Goal: Check status: Check status

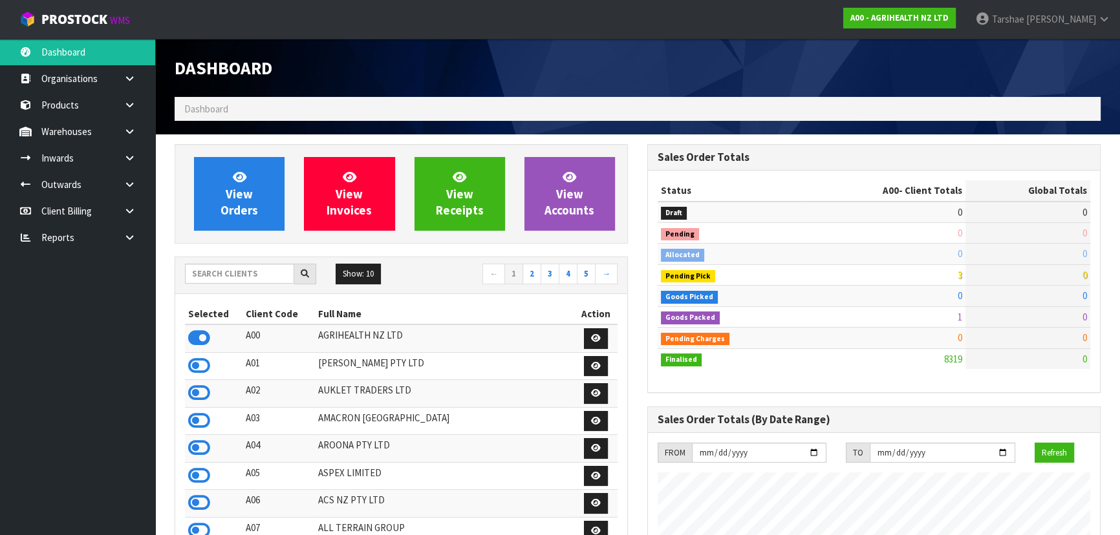
scroll to position [977, 472]
click at [238, 279] on input "text" at bounding box center [239, 274] width 109 height 20
type input "S08"
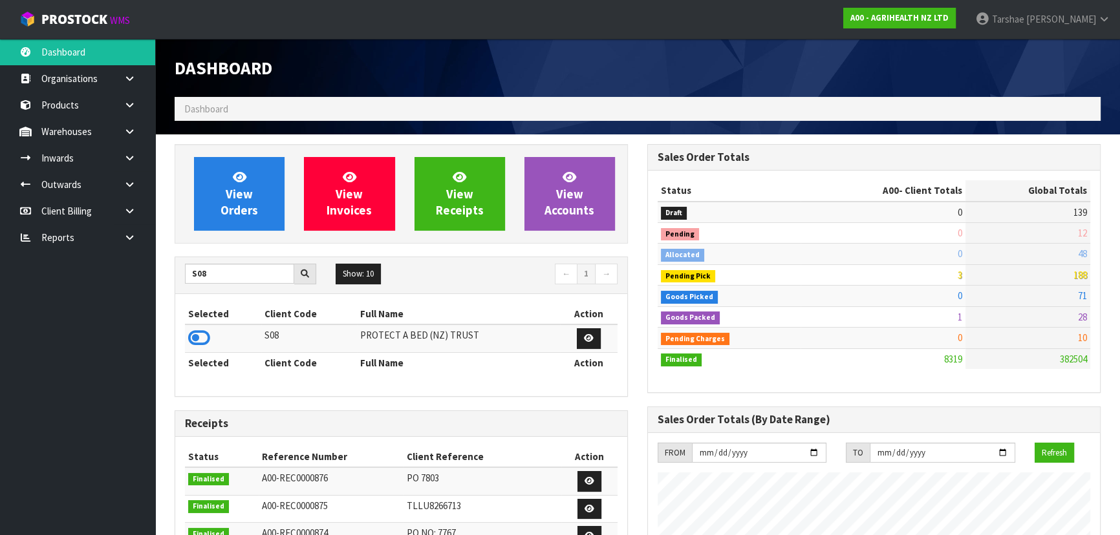
drag, startPoint x: 220, startPoint y: 337, endPoint x: 204, endPoint y: 336, distance: 16.3
click at [217, 337] on td at bounding box center [223, 339] width 76 height 28
drag, startPoint x: 203, startPoint y: 336, endPoint x: 202, endPoint y: 328, distance: 7.1
click at [202, 333] on icon at bounding box center [199, 337] width 22 height 19
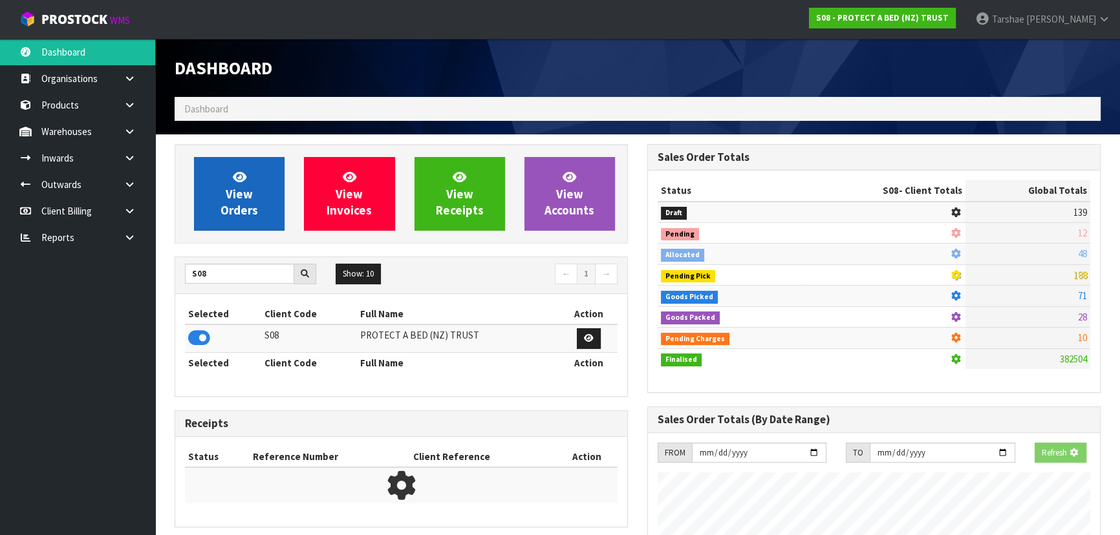
scroll to position [645649, 645981]
click at [228, 187] on span "View Orders" at bounding box center [238, 193] width 37 height 48
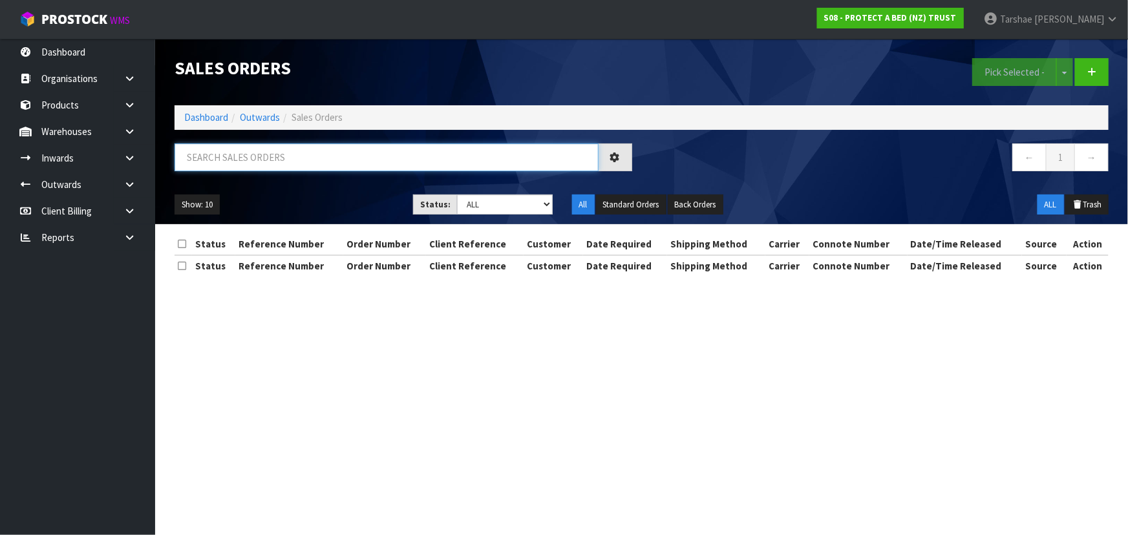
click at [239, 153] on input "text" at bounding box center [387, 158] width 424 height 28
type input "33414"
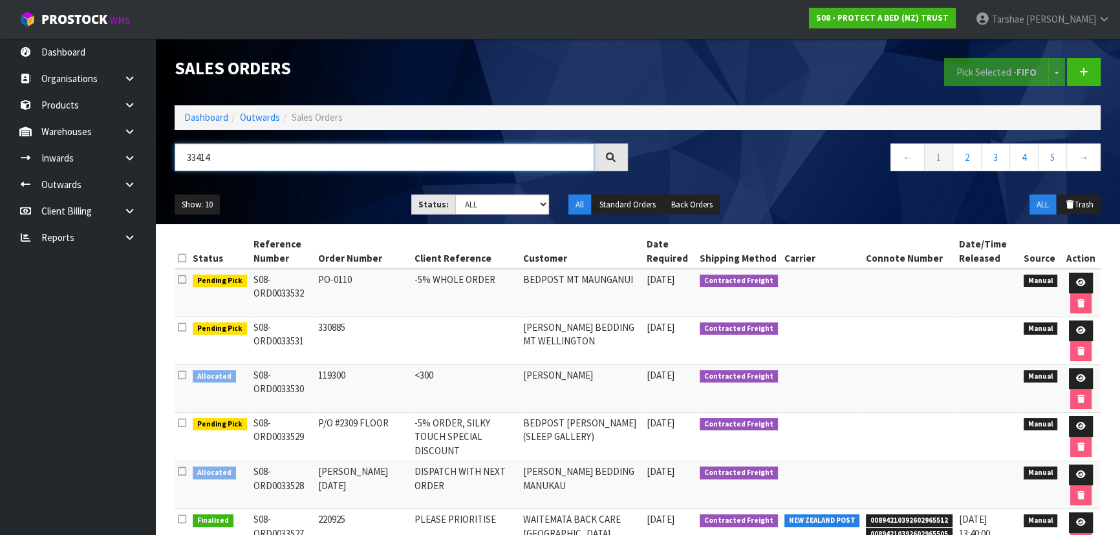
click at [432, 150] on input "33414" at bounding box center [385, 158] width 420 height 28
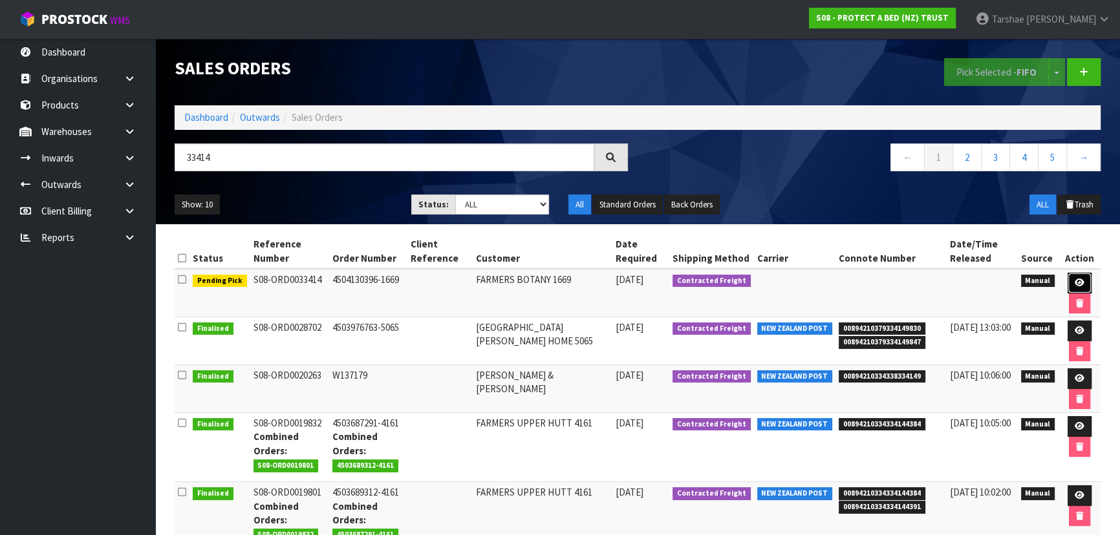
click at [1080, 279] on icon at bounding box center [1079, 283] width 10 height 8
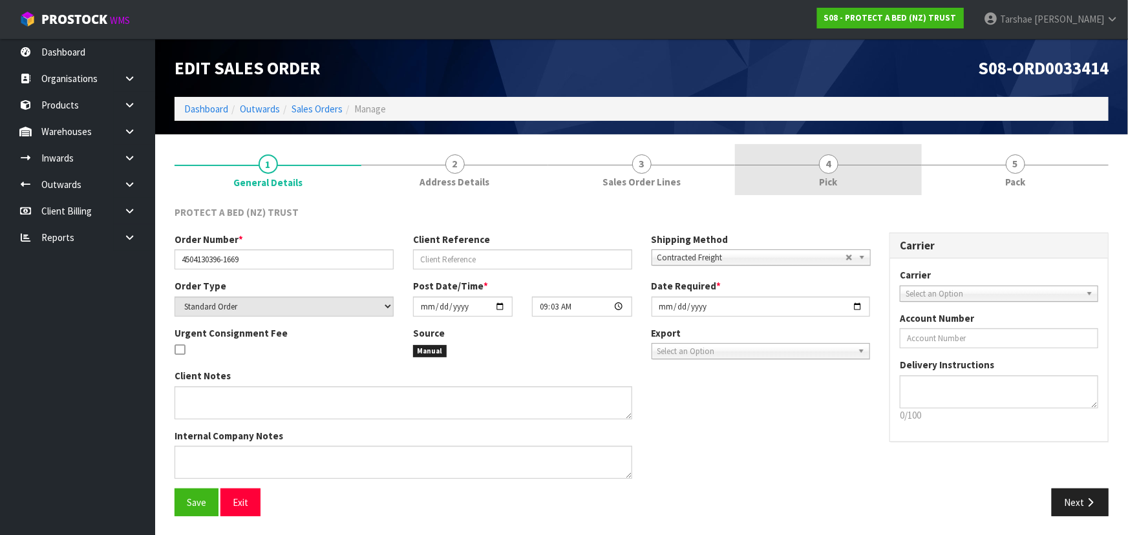
click at [840, 173] on link "4 Pick" at bounding box center [828, 169] width 187 height 51
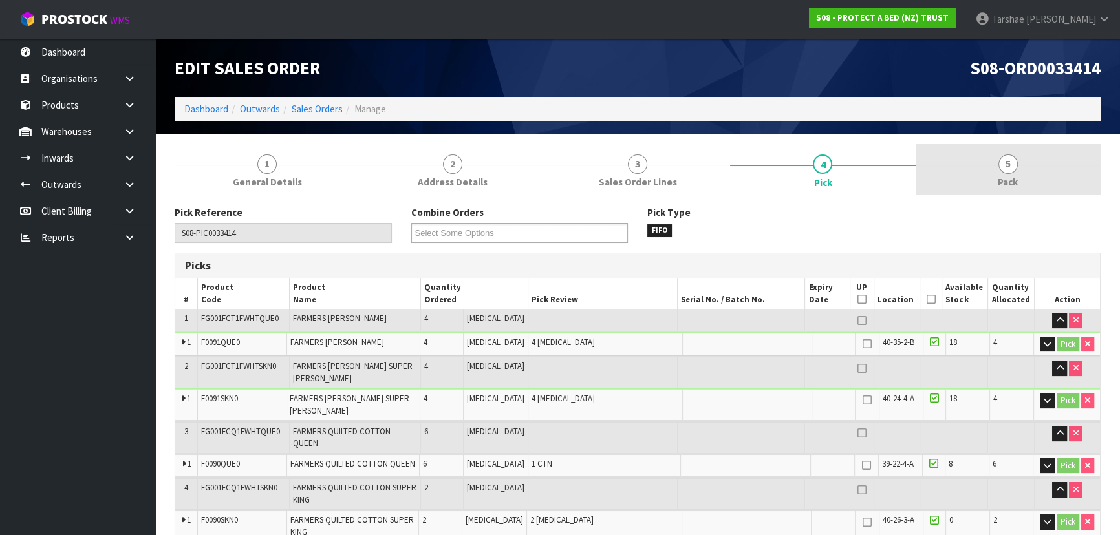
click at [967, 161] on link "5 Pack" at bounding box center [1007, 169] width 185 height 51
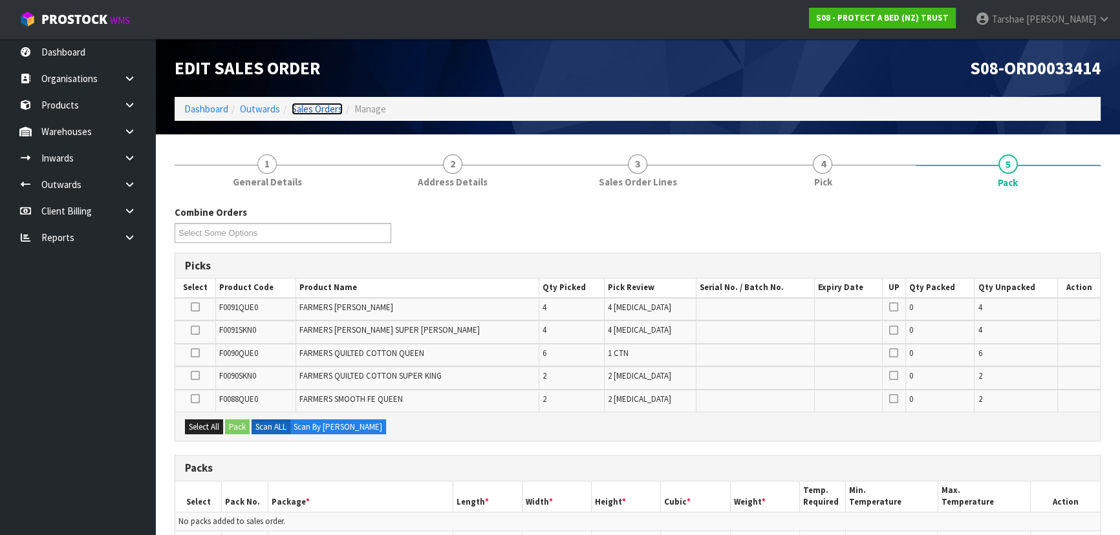
click at [299, 109] on link "Sales Orders" at bounding box center [317, 109] width 51 height 12
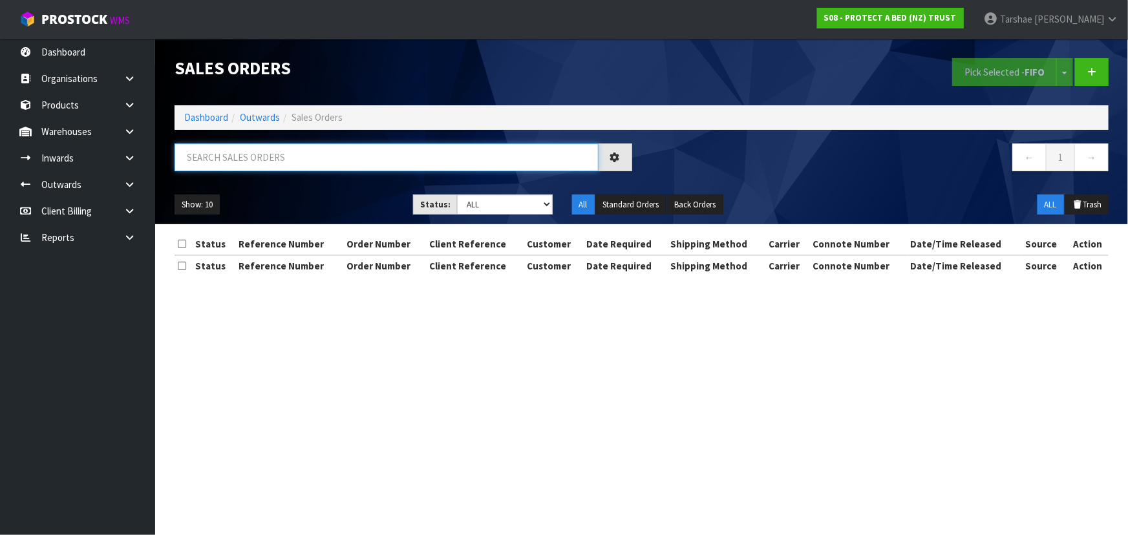
click at [360, 151] on input "text" at bounding box center [387, 158] width 424 height 28
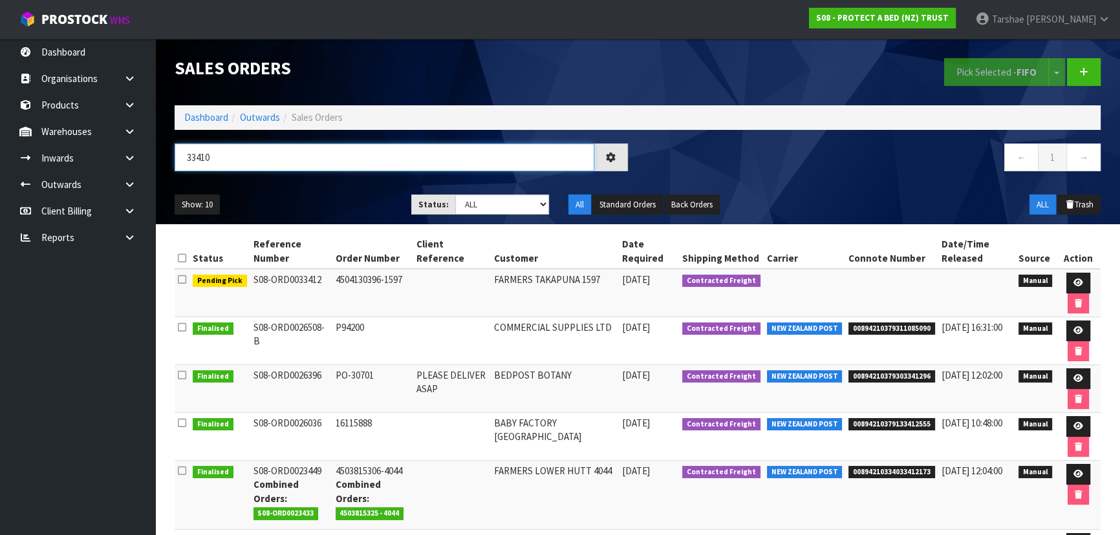
type input "33410"
